Goal: Task Accomplishment & Management: Manage account settings

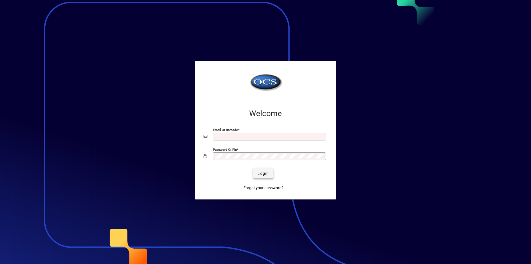
type input "**********"
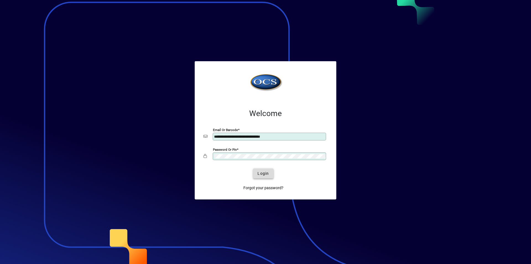
click at [264, 173] on span "Login" at bounding box center [262, 173] width 11 height 6
